Goal: Information Seeking & Learning: Learn about a topic

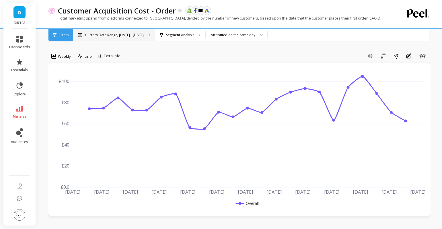
click at [97, 38] on div "Custom Date Range, [DATE] - [DATE]" at bounding box center [114, 35] width 82 height 13
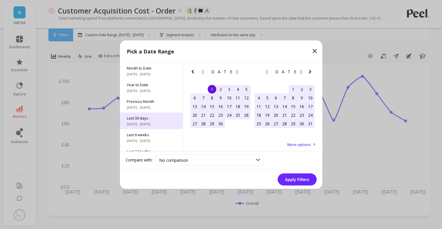
click at [147, 116] on span "Last 30 days" at bounding box center [151, 117] width 49 height 5
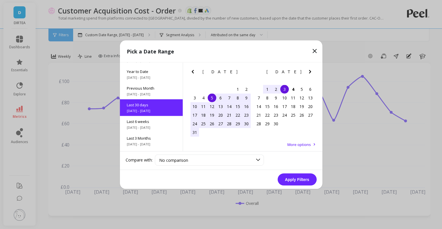
scroll to position [14, 0]
click at [214, 99] on div "5" at bounding box center [212, 97] width 9 height 9
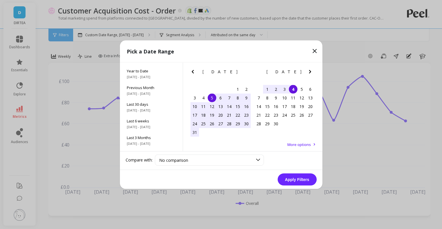
click at [293, 89] on div "4" at bounding box center [293, 89] width 9 height 9
click at [299, 178] on button "Apply Filters" at bounding box center [297, 179] width 39 height 12
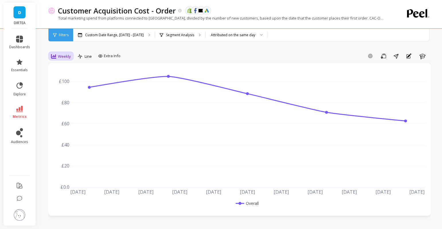
click at [62, 58] on span "Weekly" at bounding box center [64, 56] width 13 height 5
click at [62, 78] on div "Daily" at bounding box center [69, 79] width 33 height 5
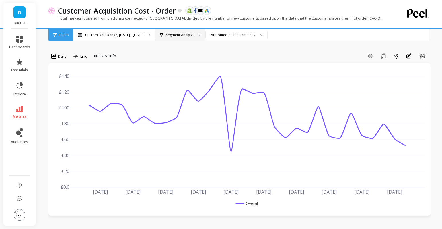
click at [185, 35] on p "Segment Analysis" at bounding box center [180, 35] width 28 height 5
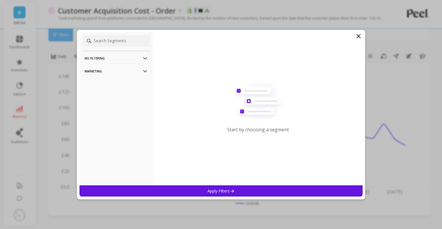
click at [138, 73] on p "Marketing" at bounding box center [117, 71] width 64 height 15
click at [106, 103] on div "Countries" at bounding box center [116, 101] width 68 height 9
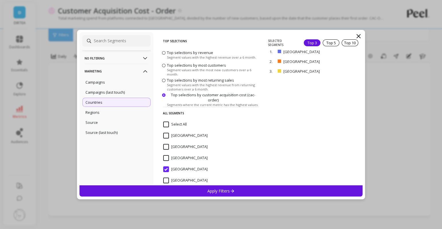
click at [229, 190] on p "Apply Filters" at bounding box center [220, 190] width 27 height 5
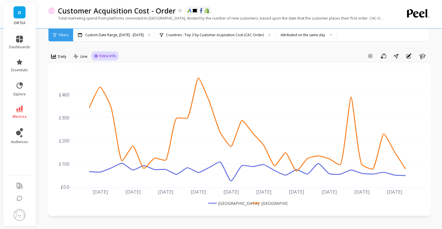
click at [100, 56] on span "Extra Info" at bounding box center [107, 56] width 17 height 6
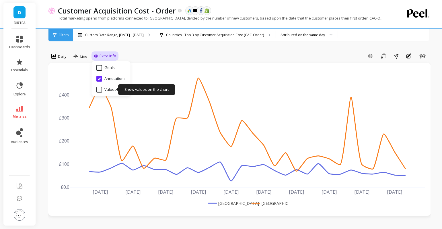
click at [100, 87] on input "Values" at bounding box center [106, 90] width 20 height 6
checkbox input "true"
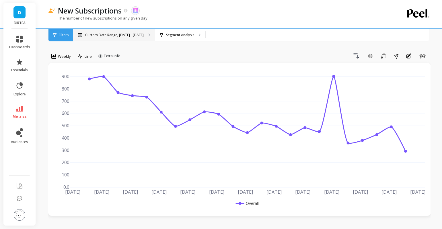
click at [122, 34] on p "Custom Date Range, [DATE] - [DATE]" at bounding box center [114, 35] width 58 height 5
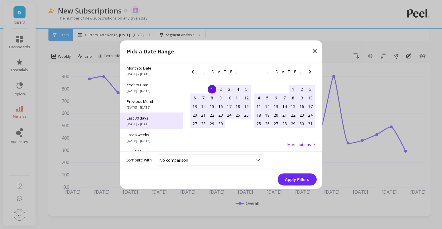
click at [167, 120] on div "Last 30 days [DATE] - [DATE]" at bounding box center [151, 120] width 63 height 17
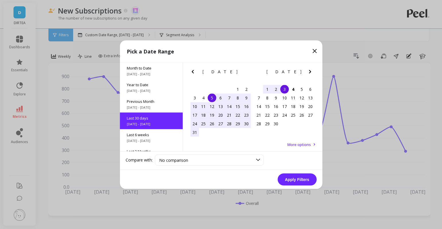
scroll to position [14, 0]
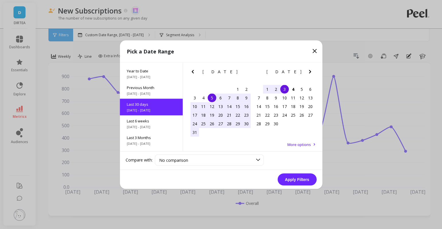
click at [213, 98] on div "5" at bounding box center [212, 97] width 9 height 9
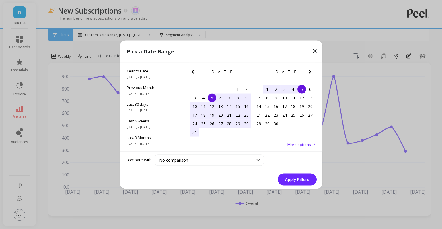
click at [295, 89] on div "4" at bounding box center [293, 89] width 9 height 9
click at [296, 181] on button "Apply Filters" at bounding box center [297, 179] width 39 height 12
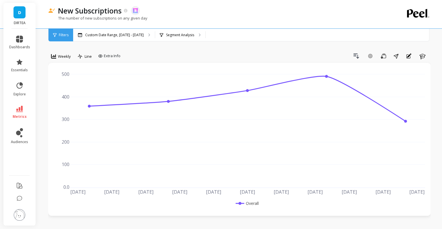
click at [65, 58] on span "Weekly" at bounding box center [64, 56] width 13 height 5
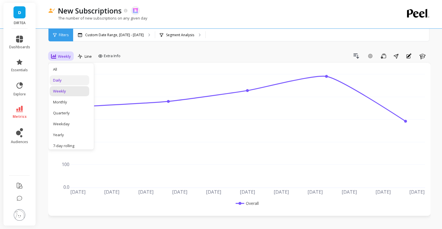
click at [65, 81] on div "Daily" at bounding box center [69, 79] width 33 height 5
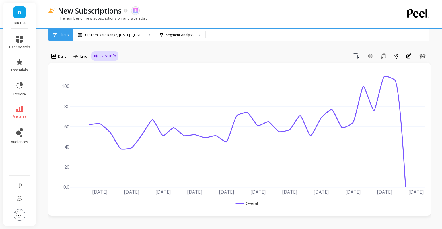
click at [107, 60] on div "Extra Info" at bounding box center [104, 55] width 27 height 9
click at [101, 53] on span "Extra Info" at bounding box center [107, 56] width 17 height 6
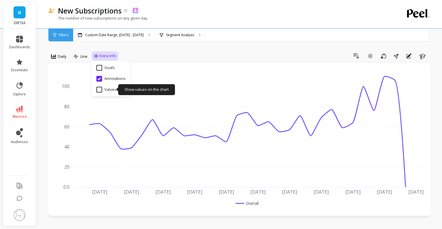
click at [101, 89] on input "Values" at bounding box center [106, 90] width 20 height 6
checkbox input "true"
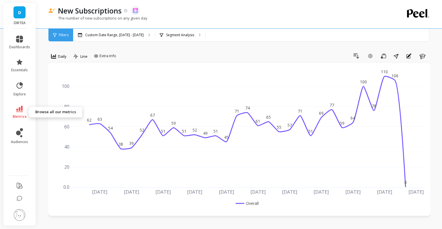
click at [20, 109] on icon at bounding box center [19, 109] width 7 height 6
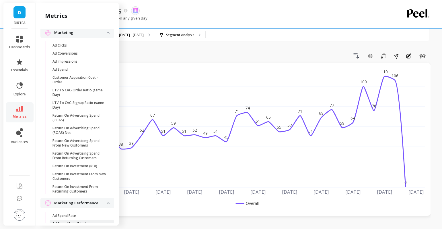
scroll to position [539, 0]
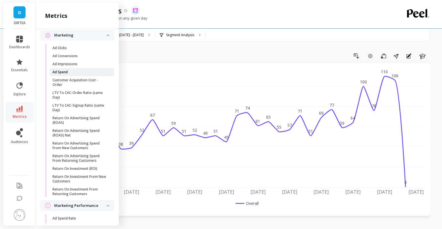
click at [77, 72] on span "Ad Spend" at bounding box center [79, 72] width 55 height 5
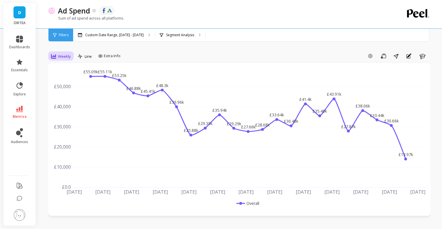
click at [63, 54] on span "Weekly" at bounding box center [64, 56] width 13 height 5
click at [66, 84] on div "Daily" at bounding box center [70, 80] width 40 height 10
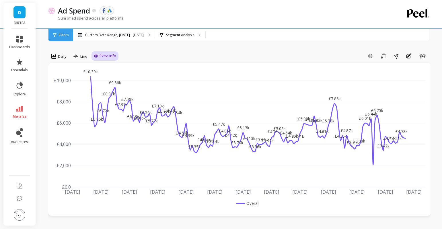
click at [109, 56] on span "Extra Info" at bounding box center [107, 56] width 17 height 6
click at [171, 33] on p "Segment Analysis" at bounding box center [180, 35] width 28 height 5
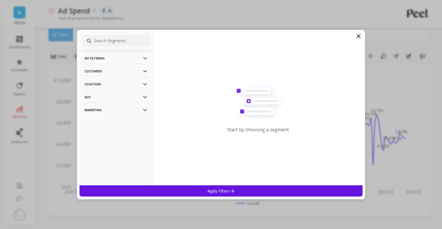
click at [134, 86] on p "Locations" at bounding box center [117, 84] width 64 height 15
click at [106, 97] on div "Countries" at bounding box center [116, 94] width 68 height 9
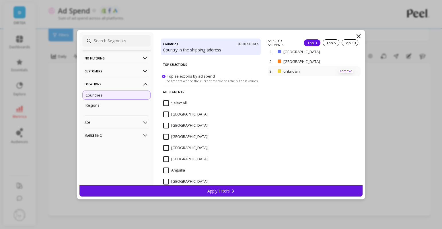
click at [343, 70] on p "remove" at bounding box center [346, 71] width 15 height 4
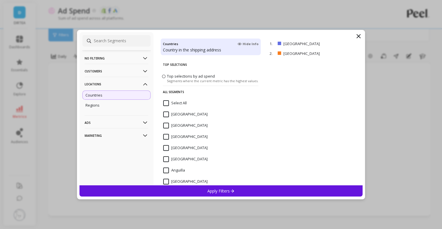
click at [221, 194] on div "Apply Filters" at bounding box center [220, 190] width 283 height 11
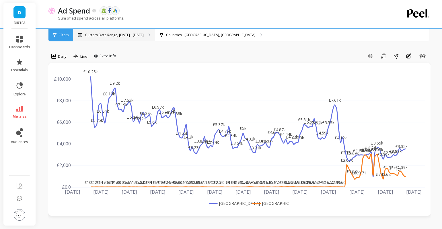
click at [100, 38] on div "Custom Date Range, [DATE] - [DATE]" at bounding box center [114, 35] width 82 height 13
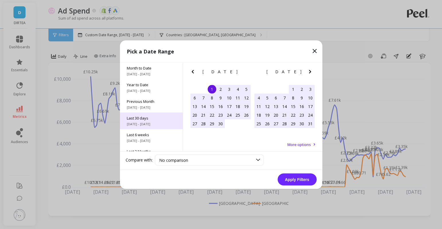
click at [147, 124] on span "[DATE] - [DATE]" at bounding box center [151, 123] width 49 height 5
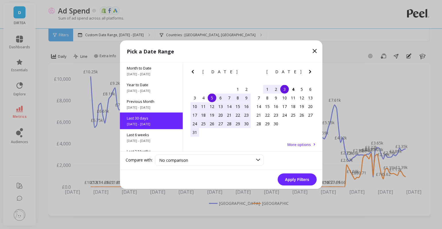
scroll to position [14, 0]
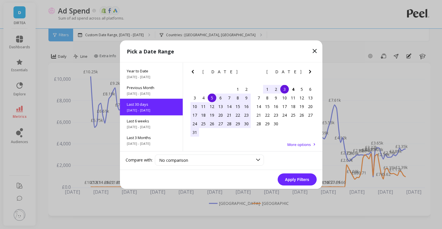
click at [210, 98] on div "5" at bounding box center [212, 97] width 9 height 9
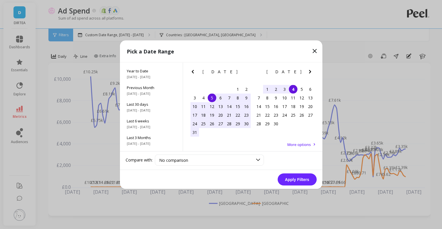
click at [292, 89] on div "4" at bounding box center [293, 89] width 9 height 9
click at [298, 181] on button "Apply Filters" at bounding box center [297, 179] width 39 height 12
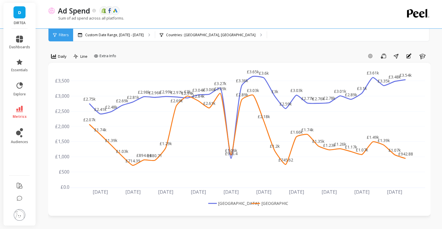
click at [19, 114] on link "metrics" at bounding box center [19, 112] width 21 height 13
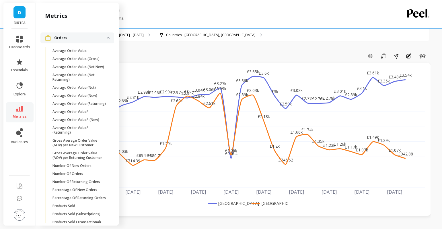
scroll to position [952, 0]
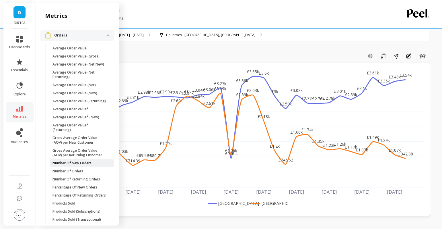
click at [83, 162] on p "Number Of New Orders" at bounding box center [71, 163] width 39 height 5
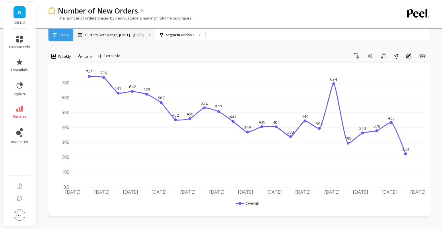
click at [104, 36] on p "Custom Date Range, [DATE] - [DATE]" at bounding box center [114, 35] width 58 height 5
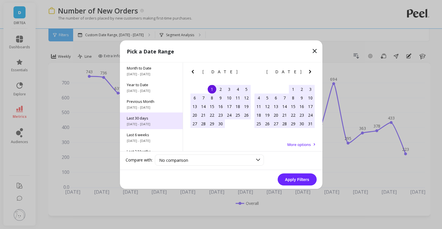
click at [146, 117] on span "Last 30 days" at bounding box center [151, 117] width 49 height 5
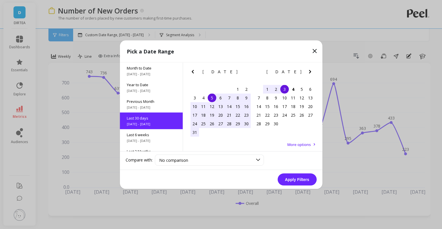
scroll to position [14, 0]
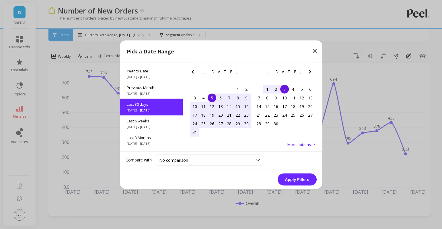
click at [211, 99] on div "5" at bounding box center [212, 97] width 9 height 9
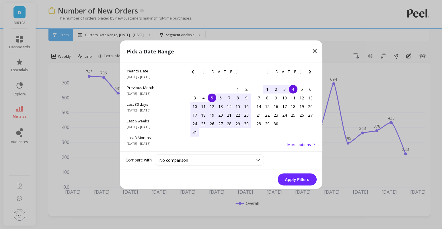
click at [293, 88] on div "4" at bounding box center [293, 89] width 9 height 9
click at [297, 178] on button "Apply Filters" at bounding box center [297, 179] width 39 height 12
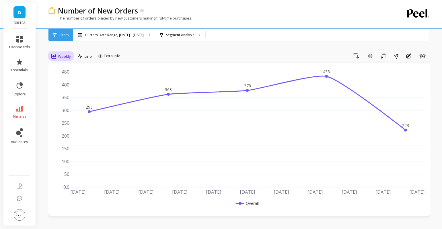
click at [65, 56] on span "Weekly" at bounding box center [64, 56] width 13 height 5
click at [64, 80] on div "Daily" at bounding box center [69, 79] width 33 height 5
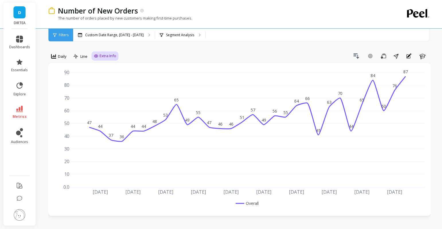
click at [101, 54] on span "Extra Info" at bounding box center [107, 56] width 17 height 6
click at [183, 61] on div "option Daily, selected. Daily Line Extra Info Hide Goals from chart Goals Hide …" at bounding box center [239, 56] width 382 height 11
click at [163, 38] on div "Segment Analysis" at bounding box center [180, 35] width 50 height 13
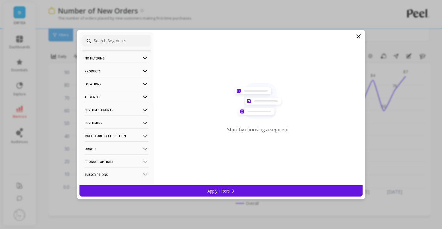
click at [128, 124] on p "Customers" at bounding box center [117, 122] width 64 height 15
click at [125, 81] on p "Locations" at bounding box center [117, 84] width 64 height 15
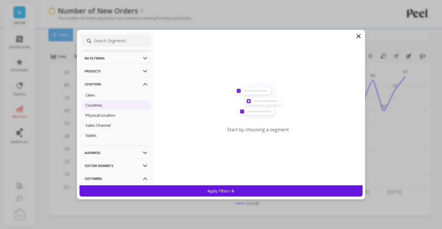
click at [96, 107] on p "Countries" at bounding box center [93, 104] width 17 height 5
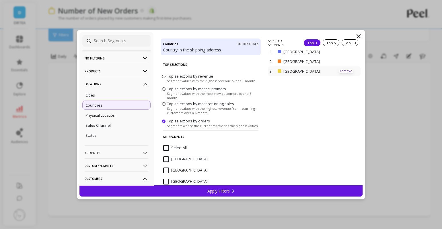
click at [348, 69] on p "remove" at bounding box center [346, 71] width 15 height 4
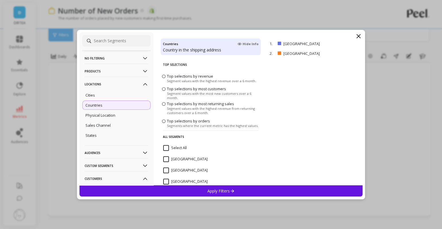
click at [227, 186] on div "Apply Filters" at bounding box center [220, 190] width 283 height 11
